Goal: Information Seeking & Learning: Find specific fact

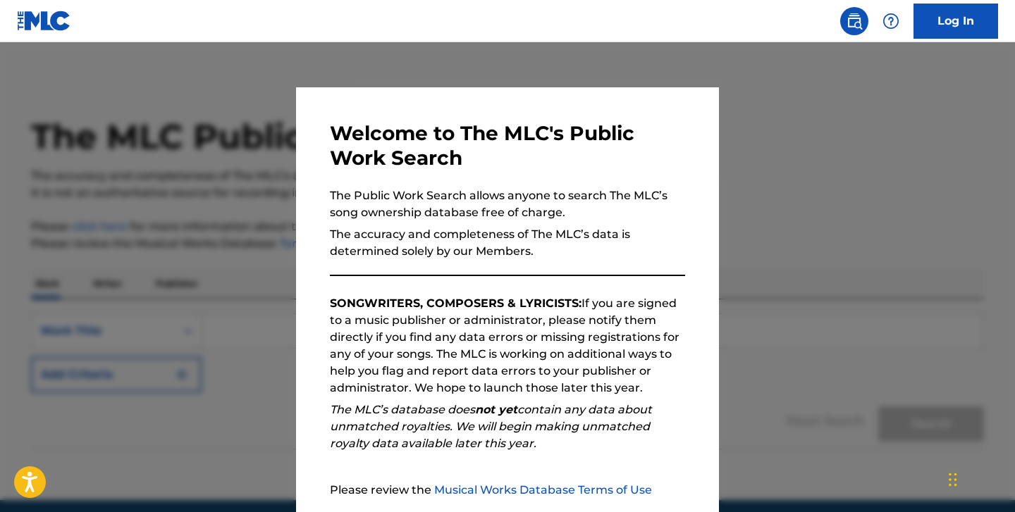
click at [775, 128] on div at bounding box center [507, 298] width 1015 height 512
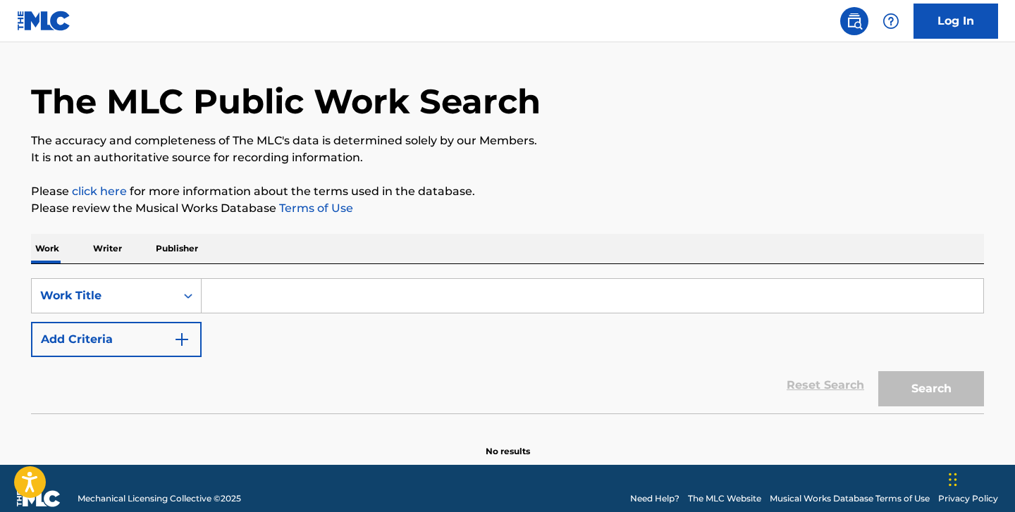
scroll to position [56, 0]
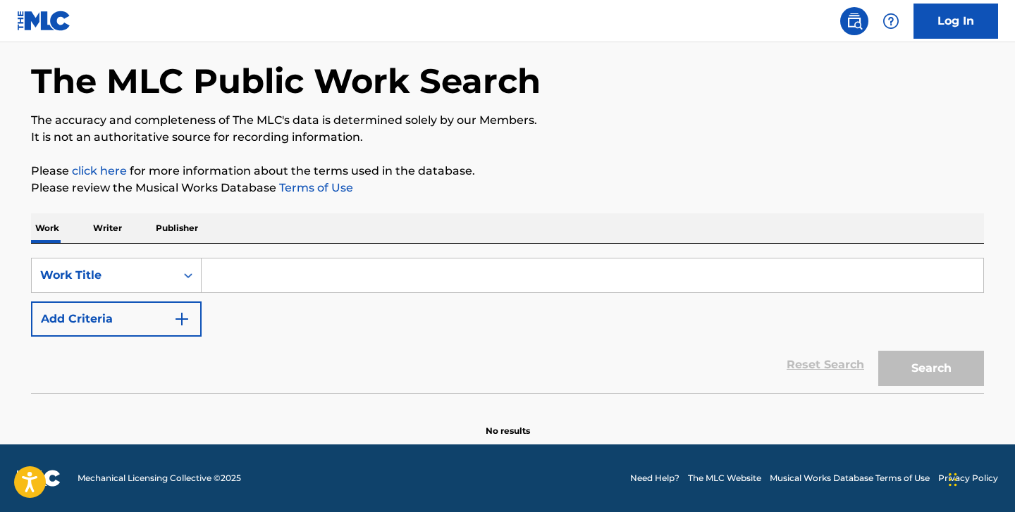
click at [485, 276] on input "Search Form" at bounding box center [593, 276] width 782 height 34
click at [237, 269] on input "Search Form" at bounding box center [593, 276] width 782 height 34
paste input "4 Impromptus, Op. 90, D. 899: No. 3 in G-flat major - [PERSON_NAME]"
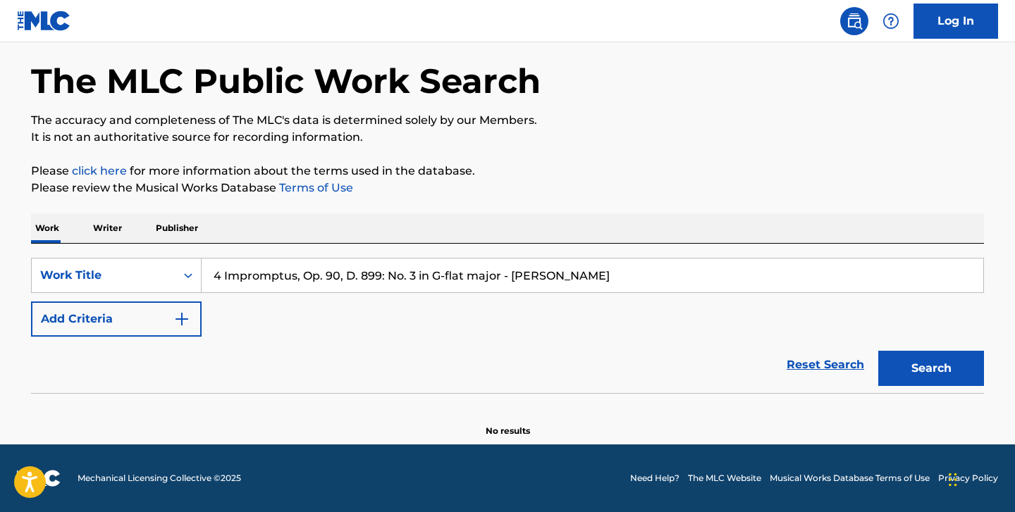
drag, startPoint x: 653, startPoint y: 277, endPoint x: 499, endPoint y: 274, distance: 153.7
click at [499, 274] on input "4 Impromptus, Op. 90, D. 899: No. 3 in G-flat major - [PERSON_NAME]" at bounding box center [593, 276] width 782 height 34
type input "4 Impromptus, Op. 90, D. 899: No. 3 in G-flat major"
click at [878, 351] on button "Search" at bounding box center [931, 368] width 106 height 35
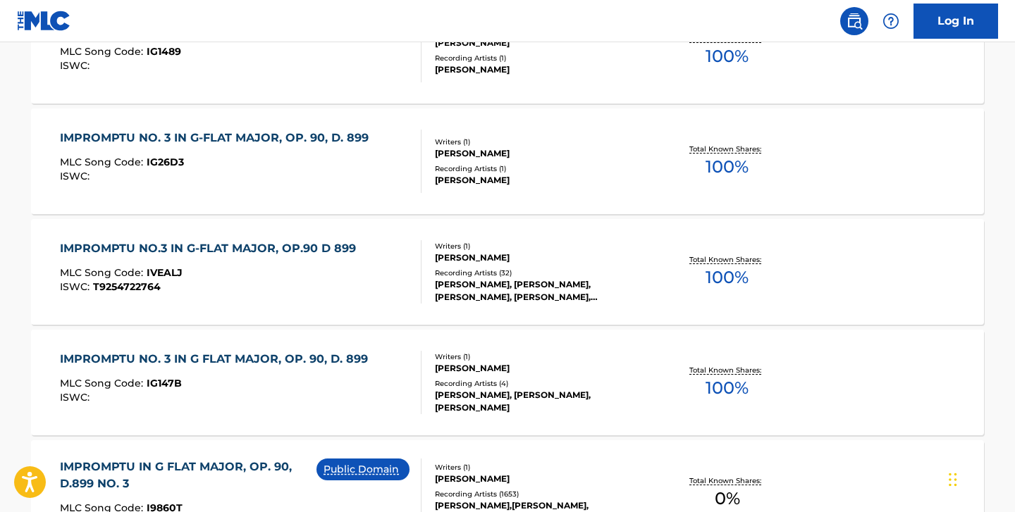
scroll to position [1192, 0]
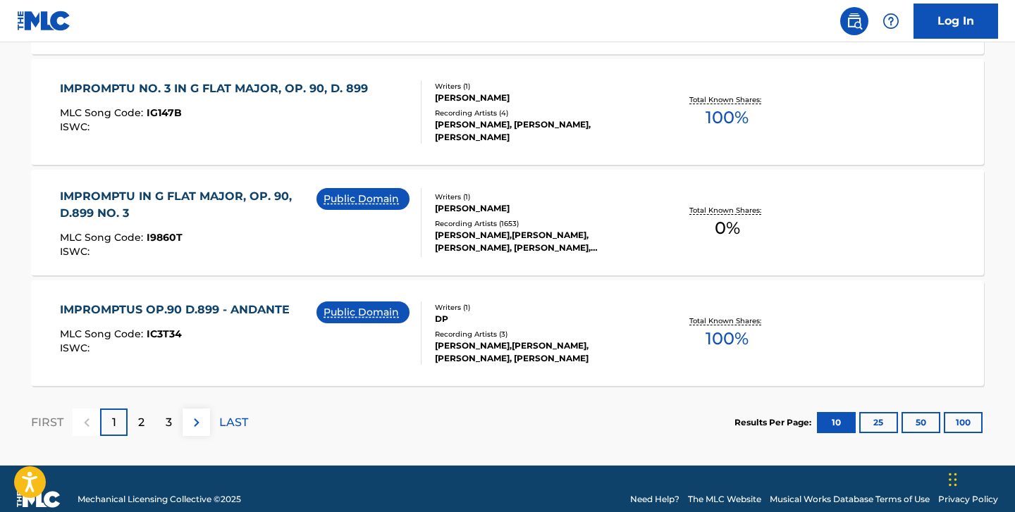
click at [138, 426] on p "2" at bounding box center [141, 422] width 6 height 17
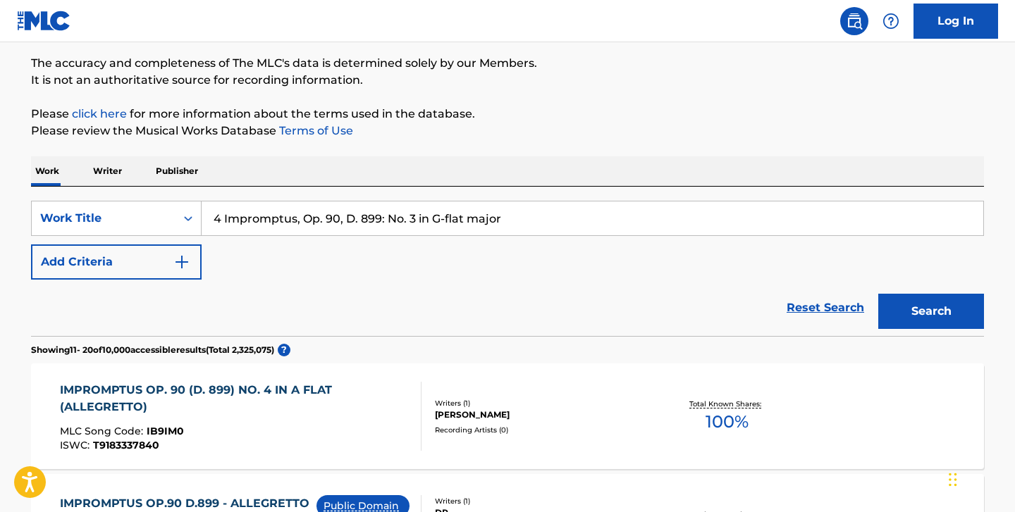
scroll to position [35, 0]
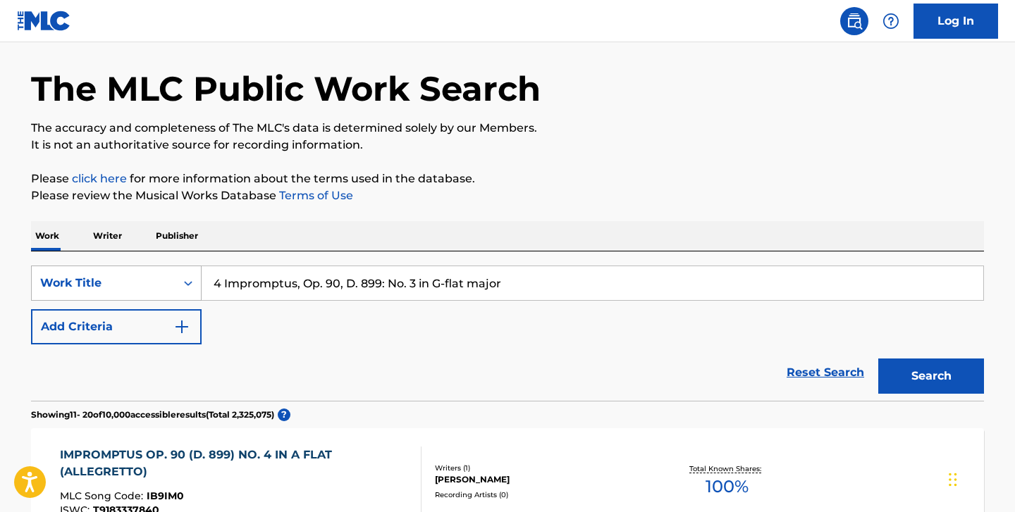
click at [183, 301] on div "Work Title" at bounding box center [116, 283] width 171 height 35
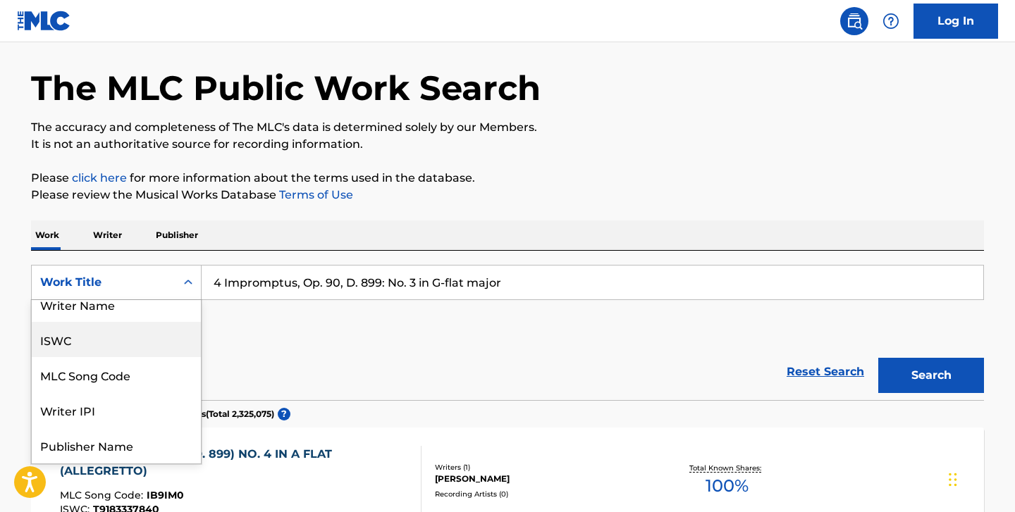
scroll to position [16, 0]
click at [160, 354] on div "MLC Song Code" at bounding box center [116, 371] width 169 height 35
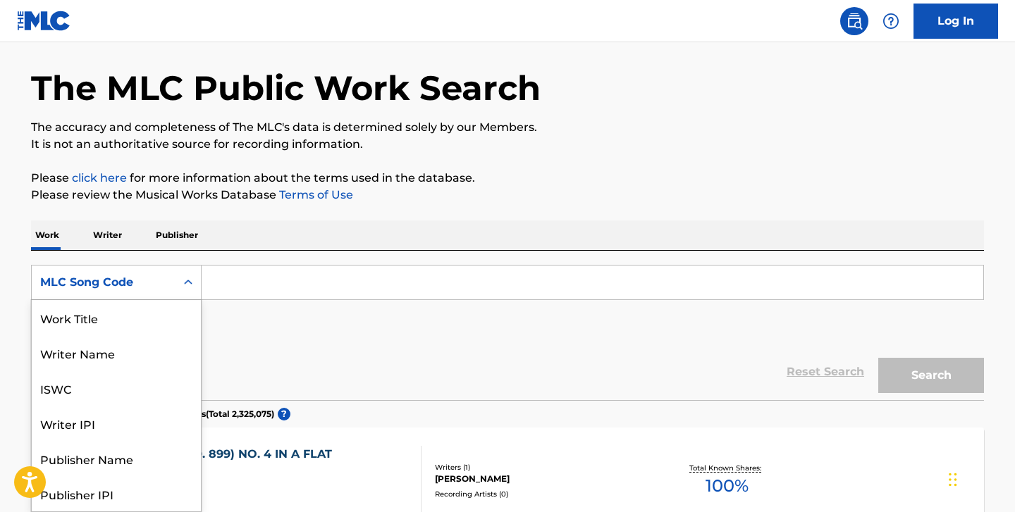
click at [139, 292] on div "MLC Song Code" at bounding box center [104, 282] width 144 height 27
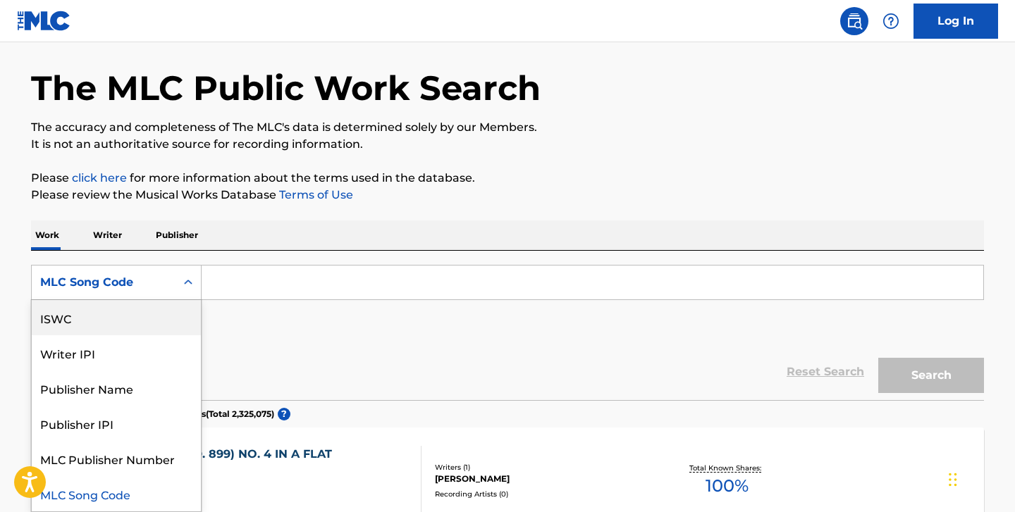
click at [99, 325] on div "ISWC" at bounding box center [116, 317] width 169 height 35
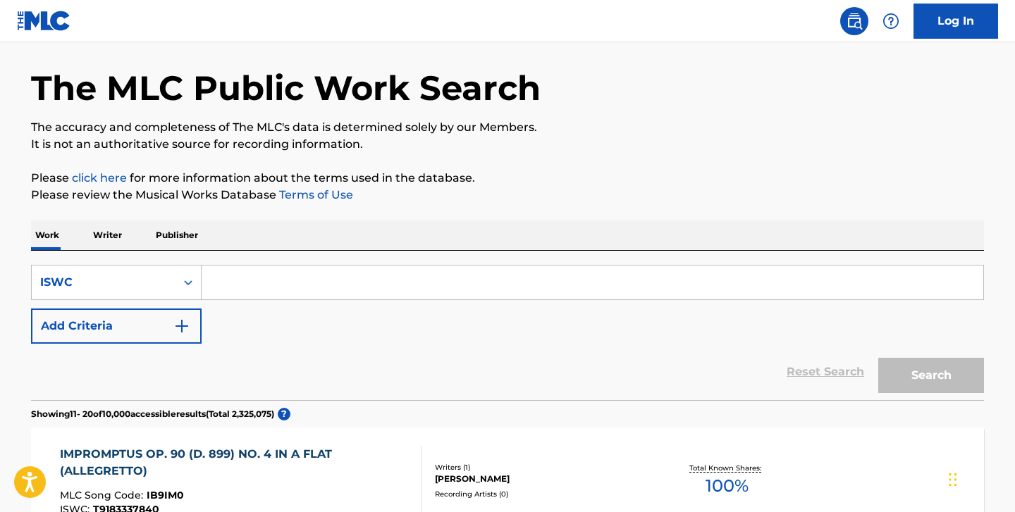
click at [233, 292] on input "Search Form" at bounding box center [593, 283] width 782 height 34
paste input "T3289716690"
type input "T3289716690"
click at [878, 358] on button "Search" at bounding box center [931, 375] width 106 height 35
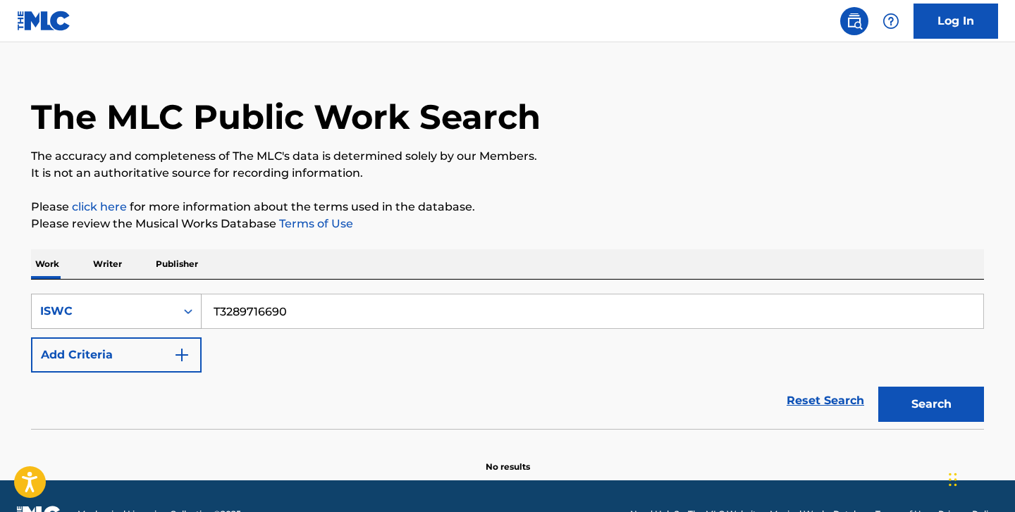
scroll to position [0, 0]
